Goal: Contribute content: Contribute content

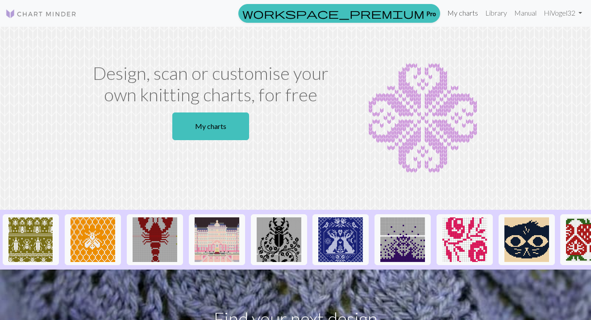
click at [460, 16] on link "My charts" at bounding box center [463, 13] width 38 height 18
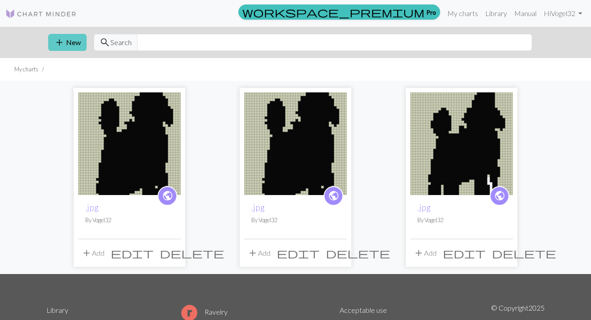
click at [75, 43] on button "add New" at bounding box center [67, 42] width 38 height 17
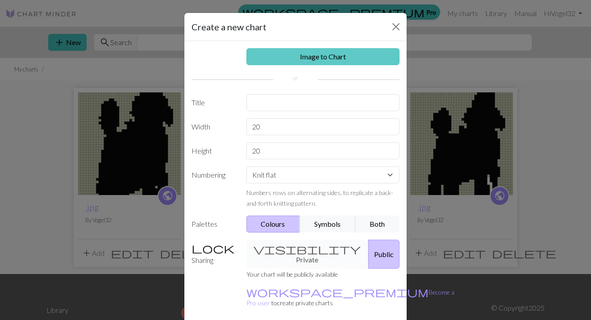
click at [346, 56] on link "Image to Chart" at bounding box center [324, 56] width 154 height 17
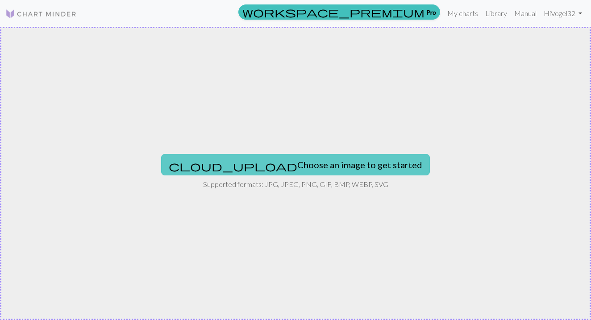
click at [297, 158] on button "cloud_upload Choose an image to get started" at bounding box center [295, 164] width 269 height 21
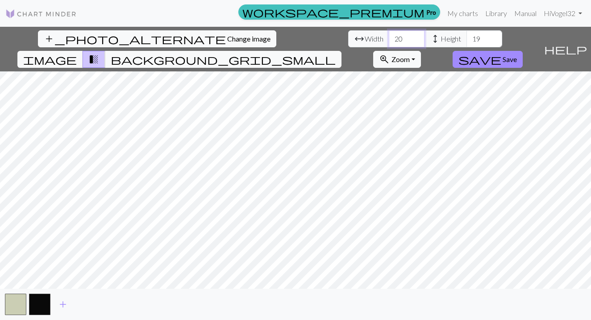
click at [389, 38] on input "20" at bounding box center [407, 38] width 36 height 17
type input "4"
type input "50"
click at [467, 39] on input "19" at bounding box center [485, 38] width 36 height 17
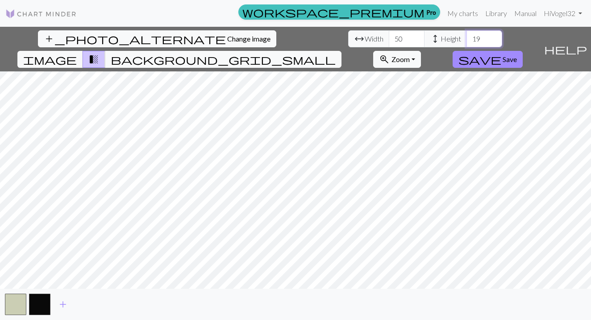
click at [467, 39] on input "19" at bounding box center [485, 38] width 36 height 17
type input "65"
click at [342, 51] on button "background_grid_small" at bounding box center [223, 59] width 237 height 17
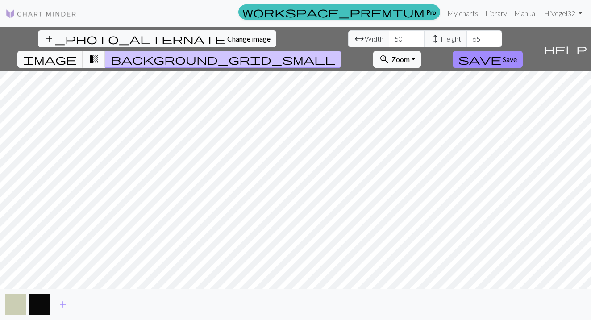
click at [99, 53] on span "transition_fade" at bounding box center [93, 59] width 11 height 13
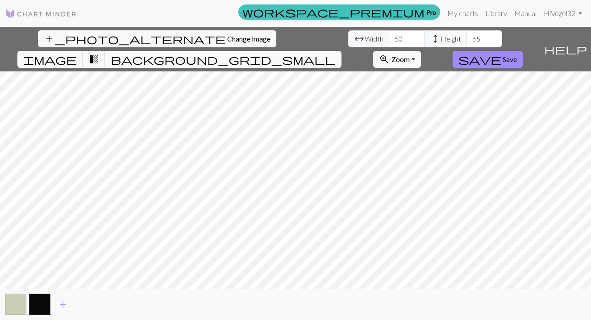
click at [336, 53] on span "background_grid_small" at bounding box center [223, 59] width 225 height 13
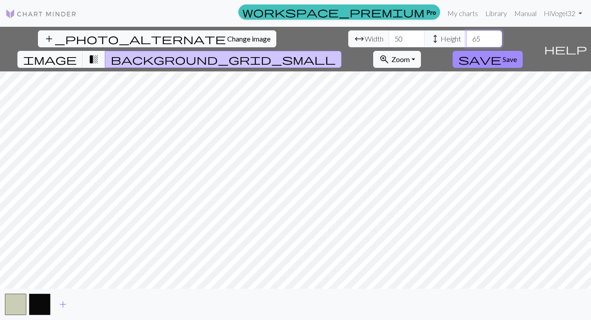
click at [467, 44] on input "65" at bounding box center [485, 38] width 36 height 17
click at [517, 55] on span "Save" at bounding box center [510, 59] width 14 height 8
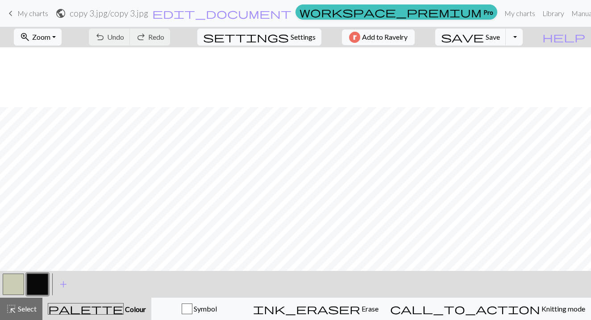
scroll to position [60, 0]
click at [50, 35] on span "Zoom" at bounding box center [41, 37] width 18 height 8
click at [58, 107] on button "50%" at bounding box center [49, 107] width 71 height 14
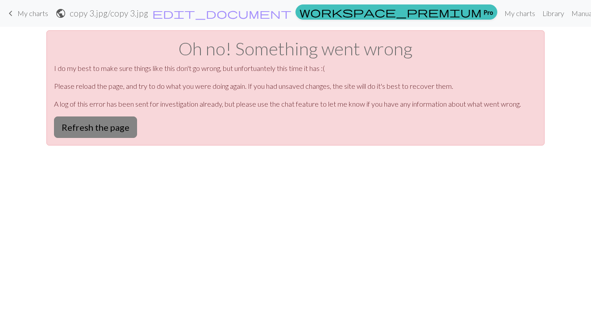
click at [118, 126] on button "Refresh the page" at bounding box center [95, 127] width 83 height 21
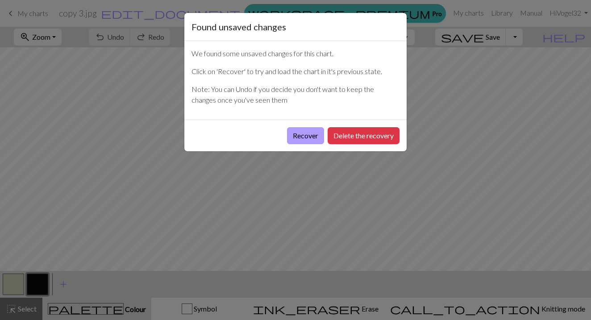
click at [309, 132] on button "Recover" at bounding box center [305, 135] width 37 height 17
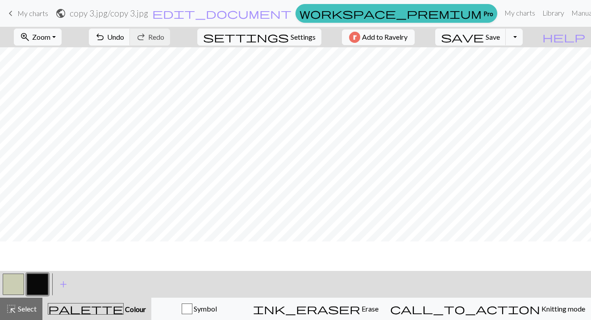
scroll to position [84, 73]
